Goal: Find specific fact: Find specific fact

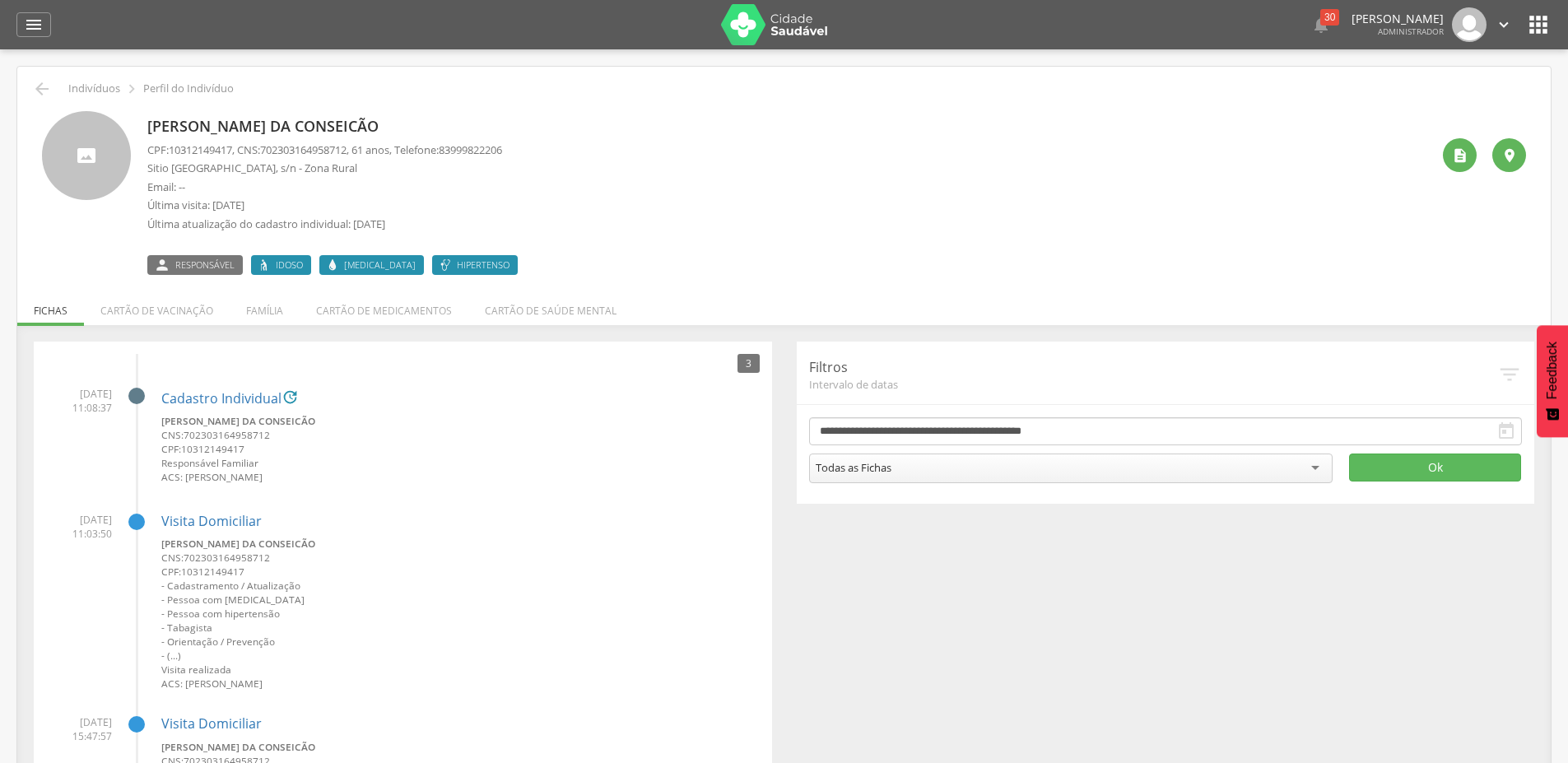
click at [369, 308] on li "Cartão de medicamentos" at bounding box center [384, 306] width 169 height 39
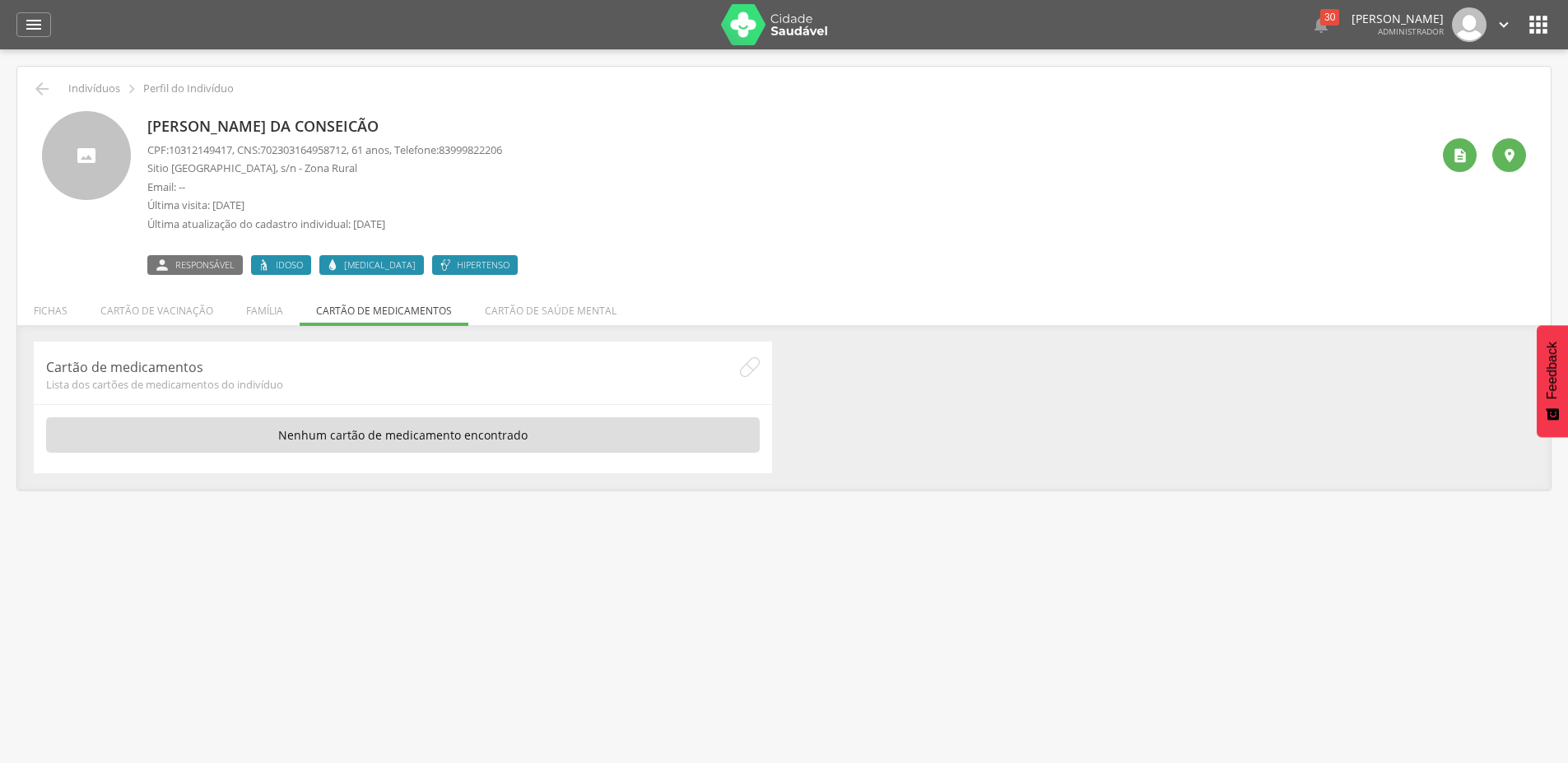
click at [190, 159] on div "CPF: 10312149417 , CNS: [PHONE_NUMBER] , 61 anos, Telefone: 83999822206 [GEOGRA…" at bounding box center [325, 191] width 355 height 98
click at [193, 158] on div "CPF: 10312149417 , CNS: [PHONE_NUMBER] , 61 anos, Telefone: 83999822206 [GEOGRA…" at bounding box center [325, 191] width 355 height 98
click at [195, 154] on span "10312149417" at bounding box center [200, 150] width 64 height 15
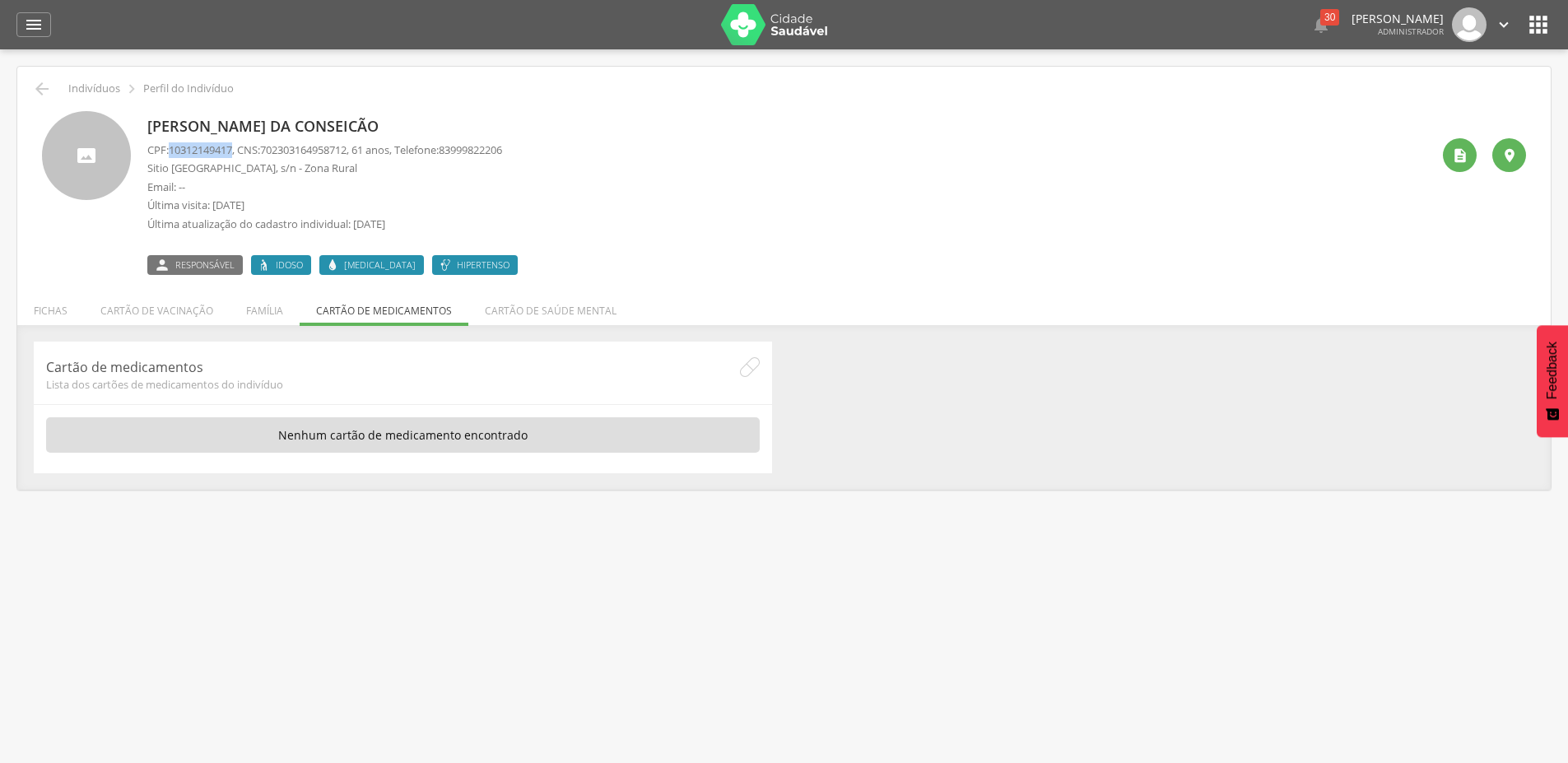
copy span "10312149417"
click at [533, 316] on li "Cartão de saúde mental" at bounding box center [550, 306] width 165 height 39
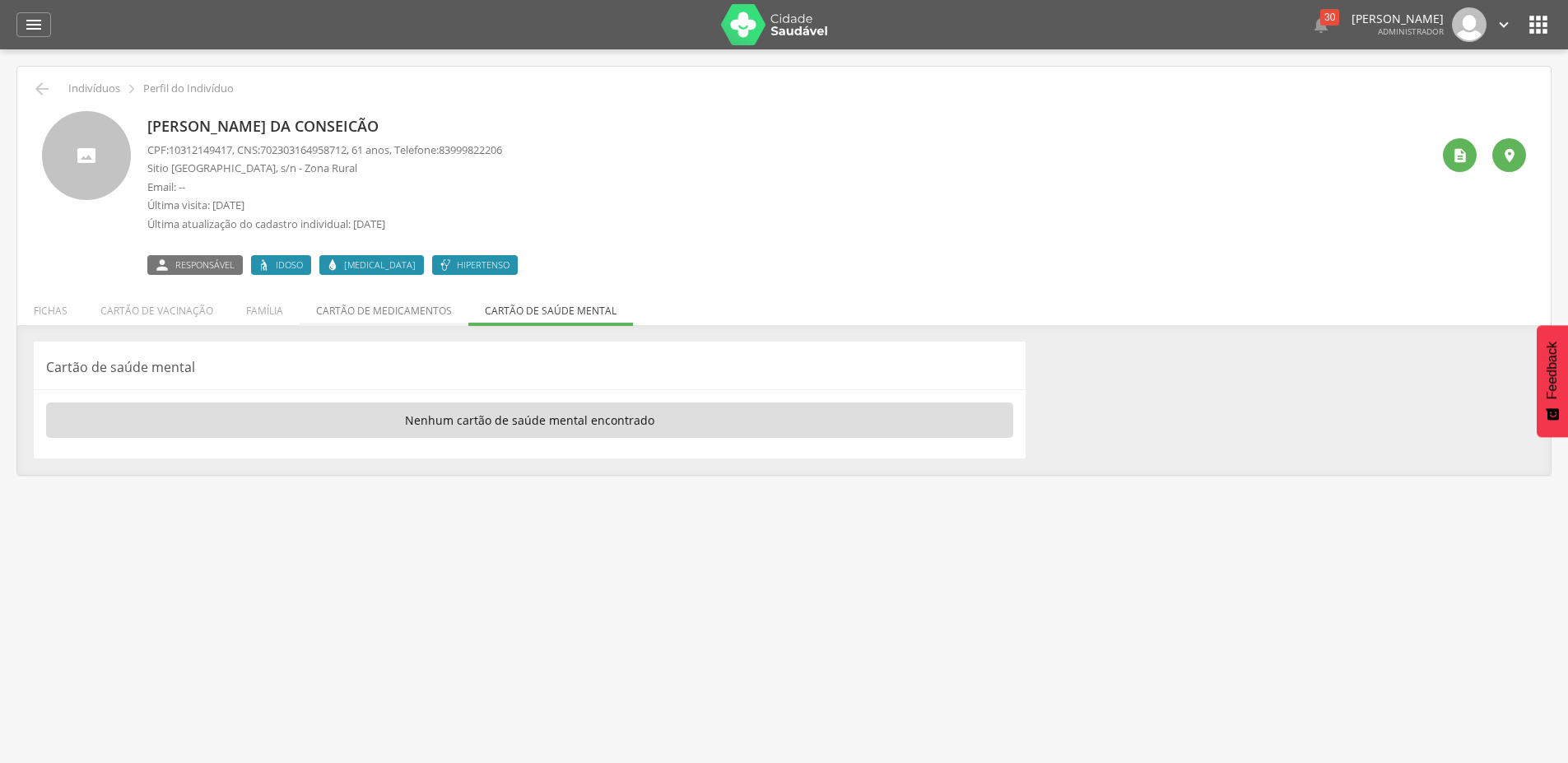
click at [392, 310] on li "Cartão de medicamentos" at bounding box center [384, 306] width 169 height 39
